Goal: Find specific page/section: Find specific page/section

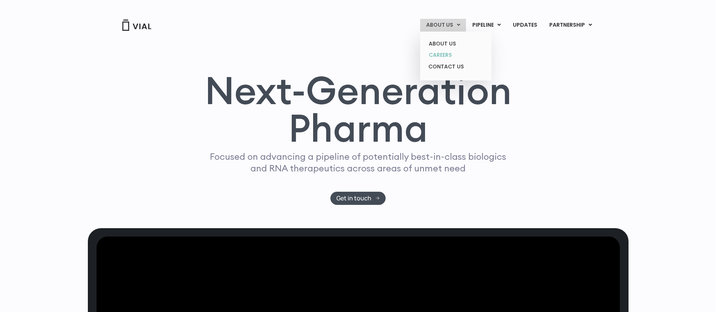
click at [445, 53] on link "CAREERS" at bounding box center [456, 55] width 66 height 12
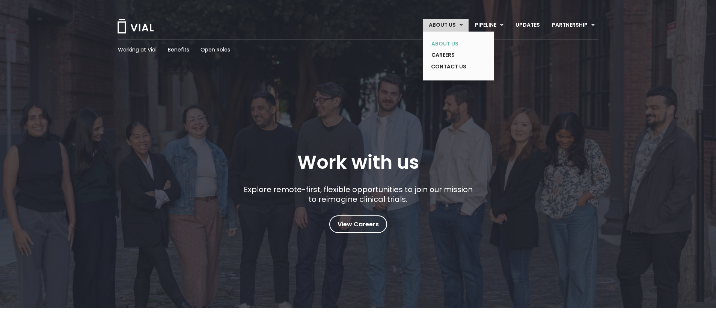
click at [446, 41] on link "ABOUT US" at bounding box center [452, 44] width 55 height 12
